Goal: Information Seeking & Learning: Find specific page/section

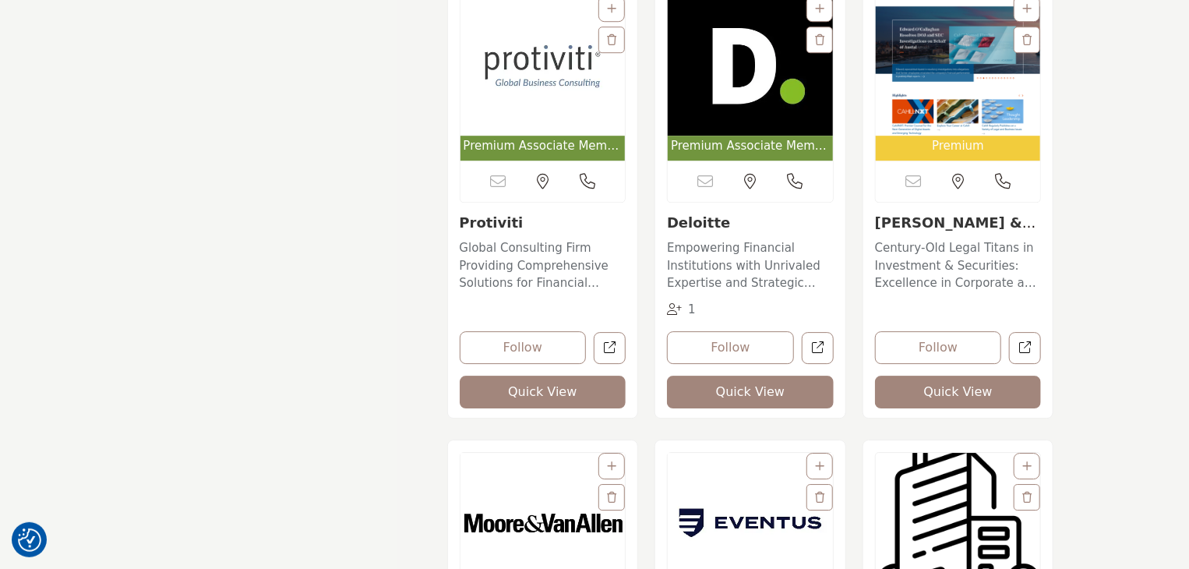
scroll to position [2493, 0]
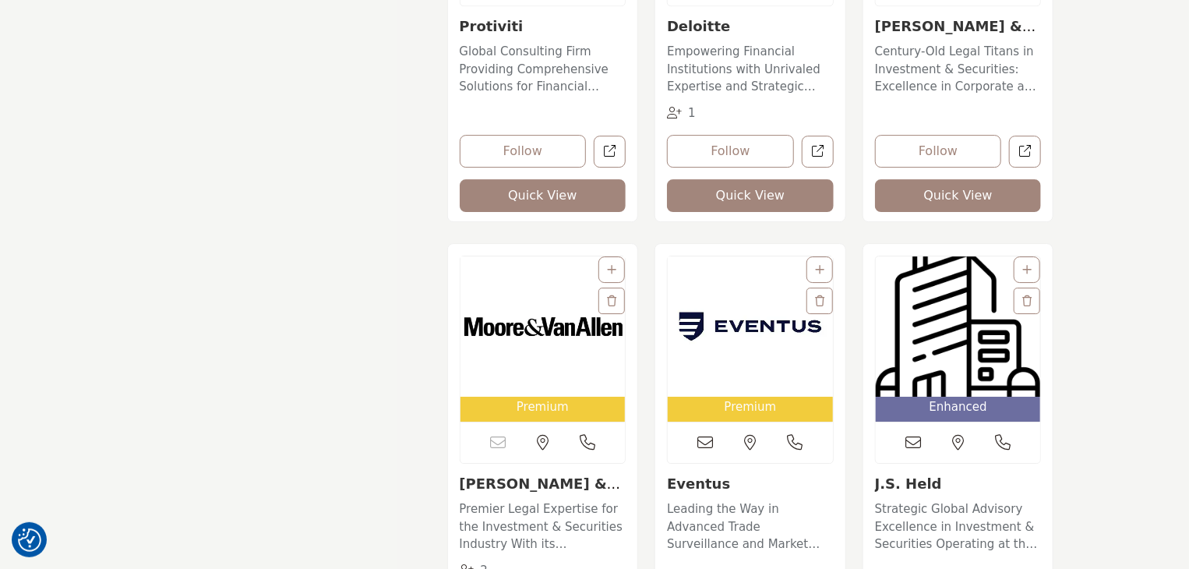
click at [932, 411] on div "Enhanced Enhanced subscription plan" at bounding box center [958, 410] width 165 height 26
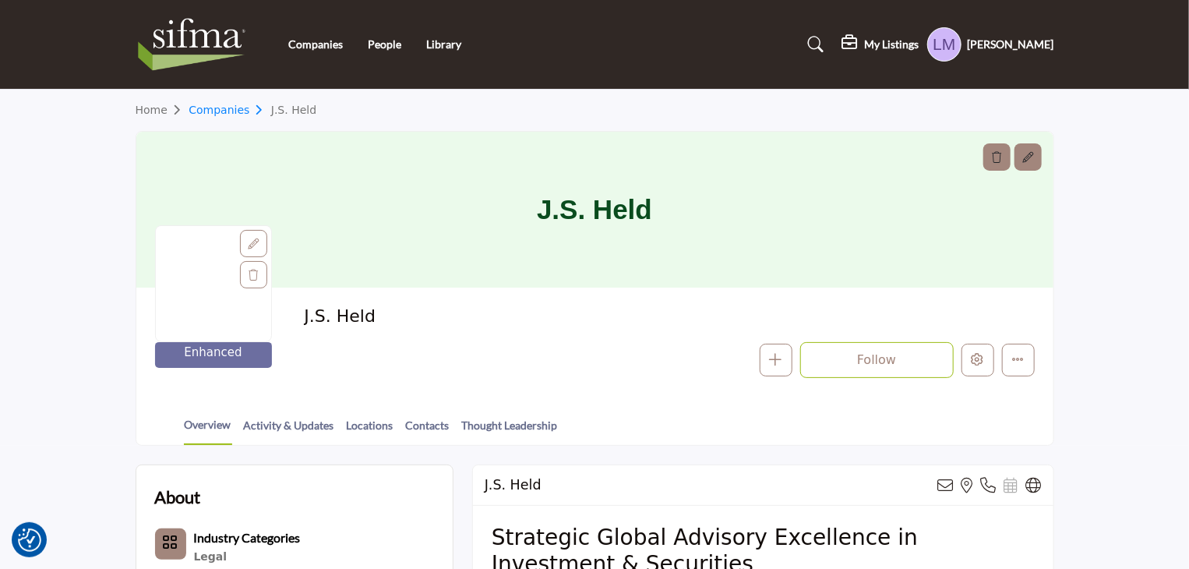
click at [224, 112] on link "Companies" at bounding box center [230, 110] width 83 height 12
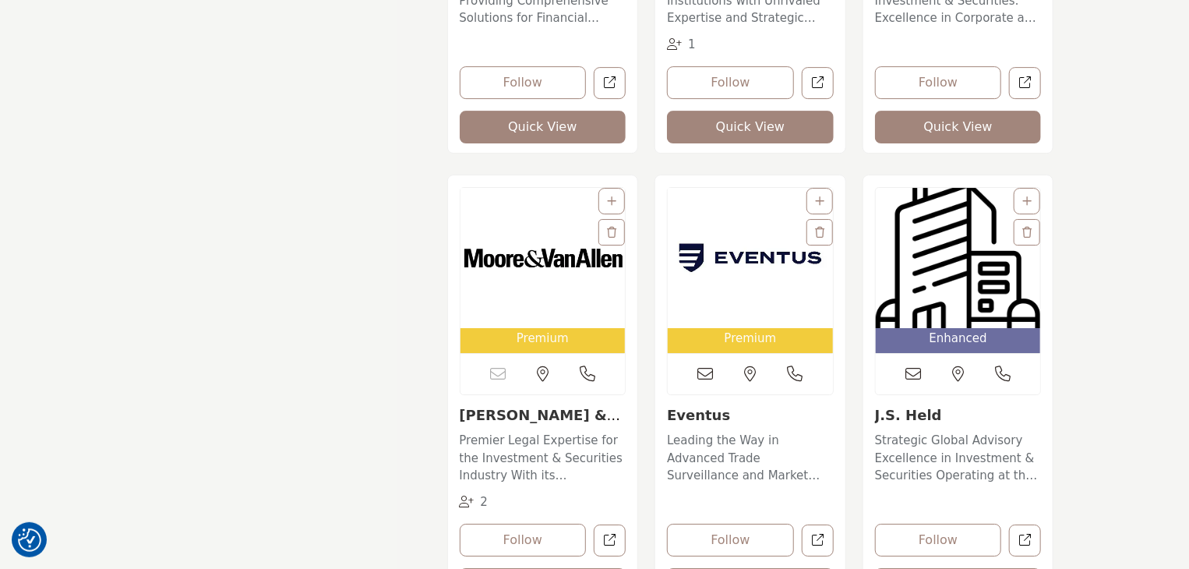
scroll to position [2571, 0]
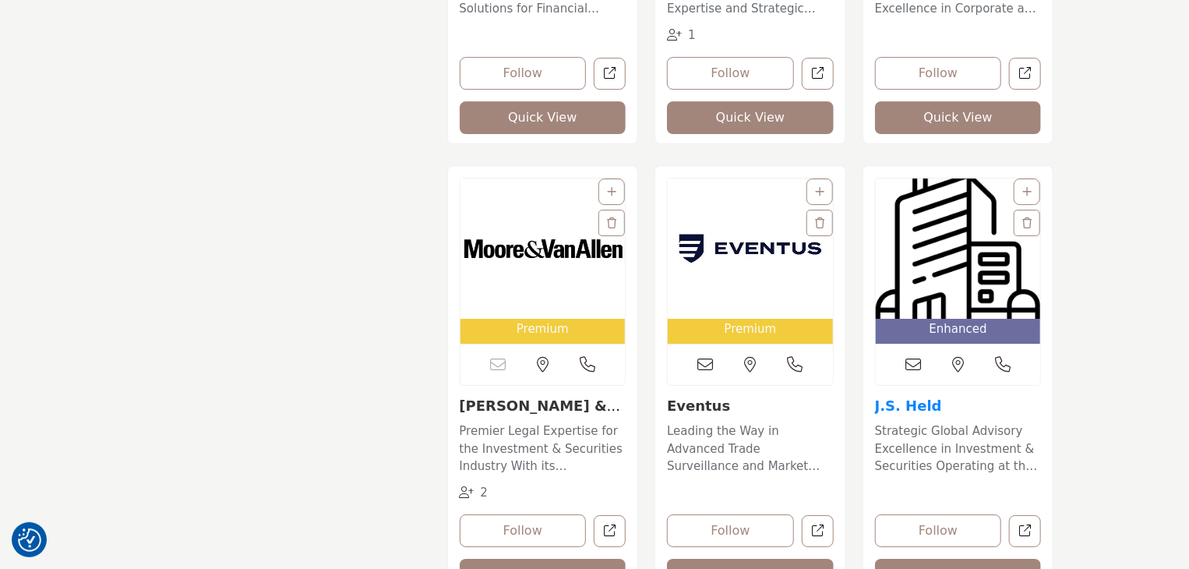
drag, startPoint x: 952, startPoint y: 411, endPoint x: 876, endPoint y: 407, distance: 75.7
click at [876, 407] on h3 "J.S. Held" at bounding box center [958, 405] width 167 height 17
copy link "J.S. Held"
